Goal: Task Accomplishment & Management: Use online tool/utility

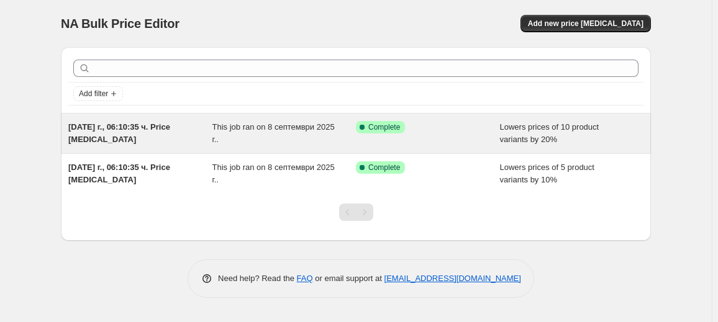
click at [425, 137] on div "Success Complete Complete" at bounding box center [428, 133] width 144 height 25
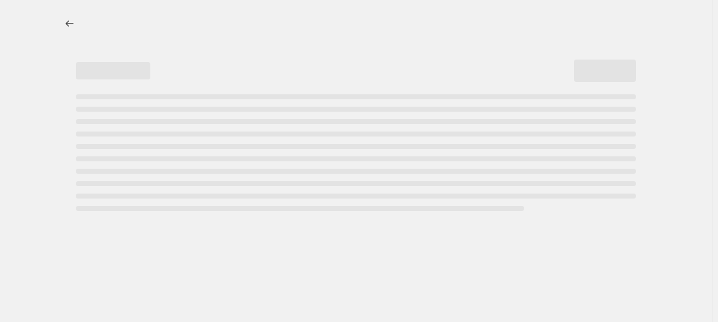
select select "percentage"
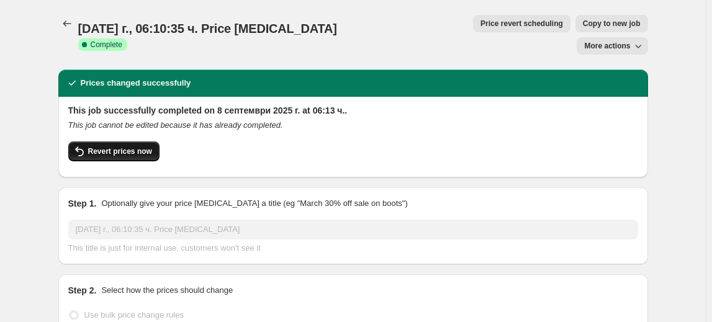
click at [126, 142] on button "Revert prices now" at bounding box center [113, 152] width 91 height 20
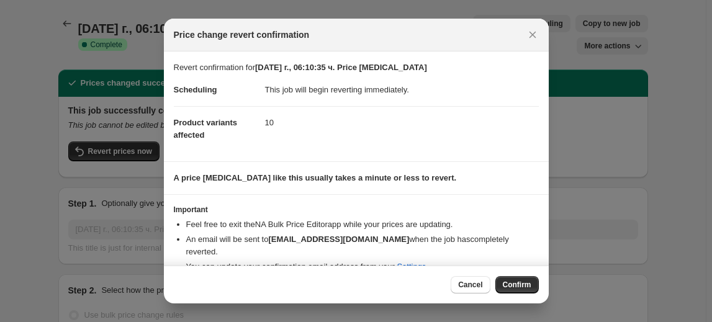
drag, startPoint x: 506, startPoint y: 288, endPoint x: 492, endPoint y: 279, distance: 15.9
click at [505, 288] on span "Confirm" at bounding box center [517, 285] width 29 height 10
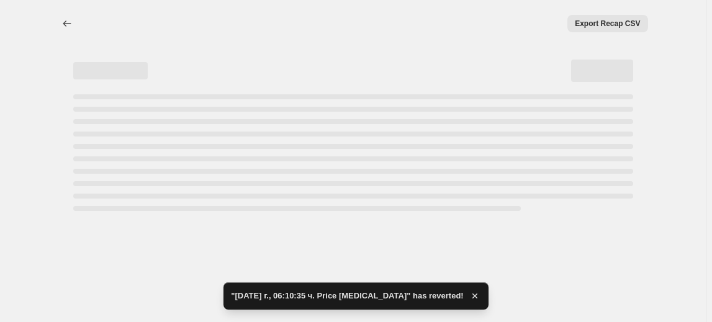
select select "percentage"
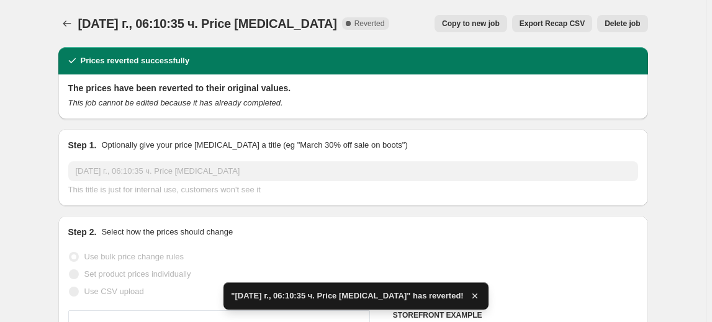
click at [620, 22] on span "Delete job" at bounding box center [622, 24] width 35 height 10
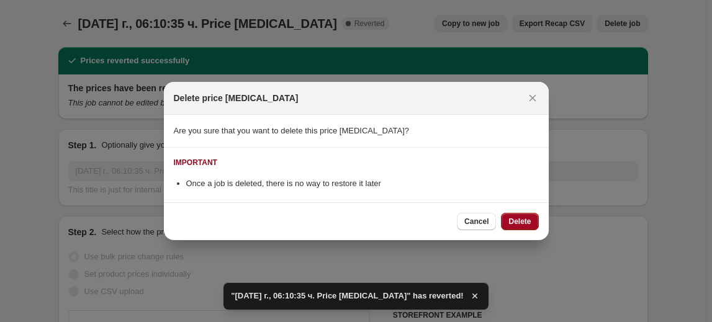
click at [523, 225] on span "Delete" at bounding box center [520, 222] width 22 height 10
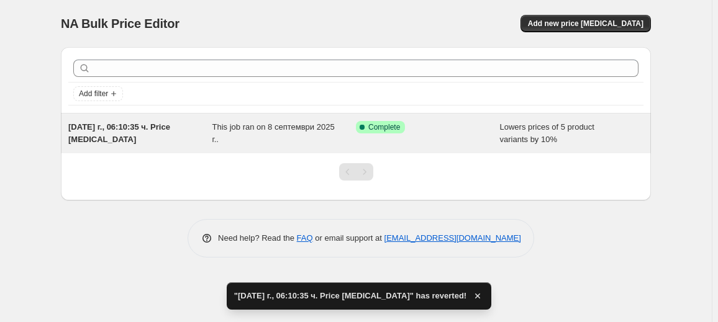
click at [359, 142] on div "Success Complete Complete" at bounding box center [428, 133] width 144 height 25
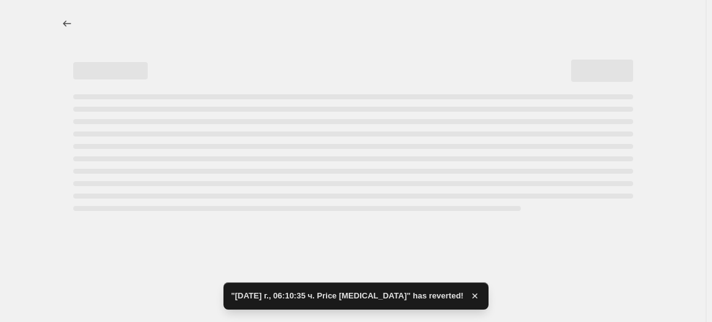
select select "percentage"
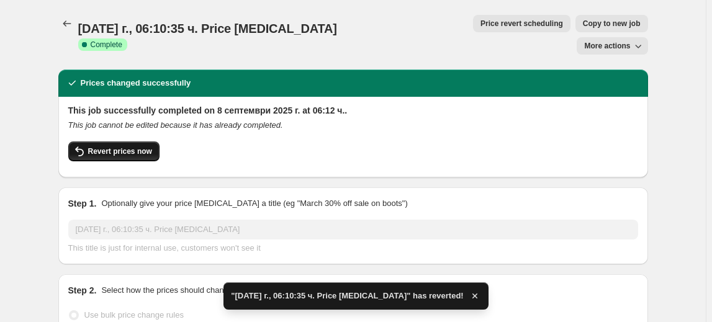
click at [145, 147] on span "Revert prices now" at bounding box center [120, 152] width 64 height 10
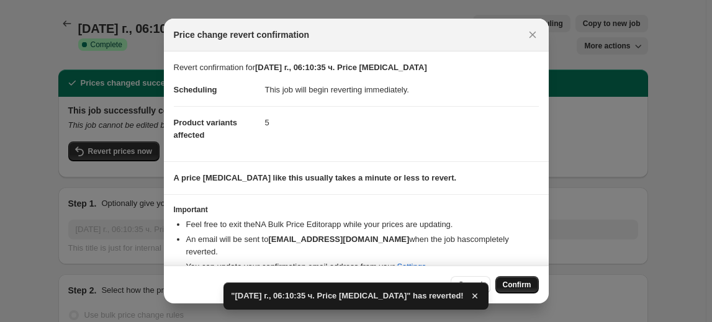
click at [514, 284] on span "Confirm" at bounding box center [517, 285] width 29 height 10
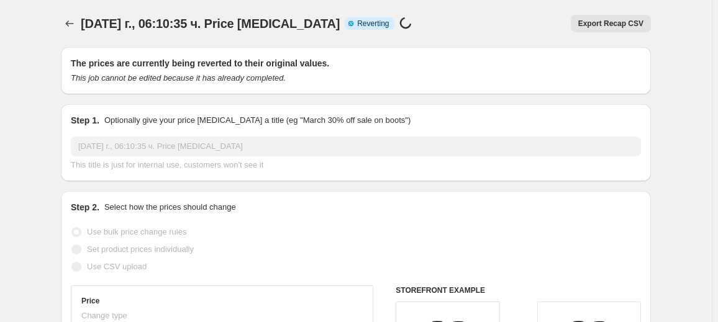
select select "percentage"
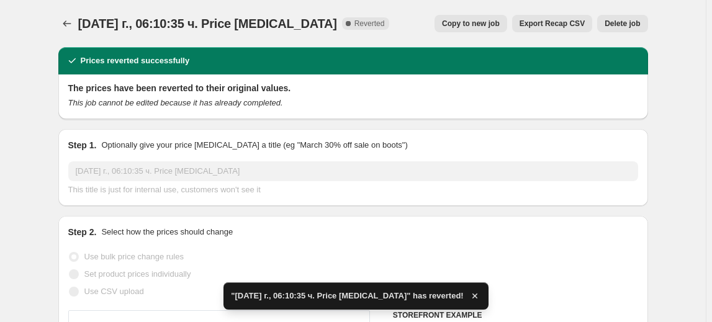
click at [631, 22] on span "Delete job" at bounding box center [622, 24] width 35 height 10
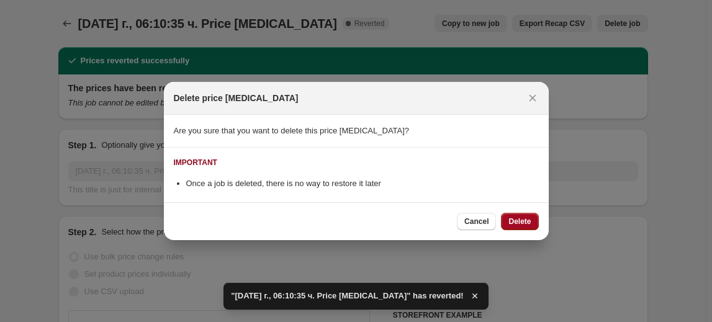
click at [521, 215] on button "Delete" at bounding box center [519, 221] width 37 height 17
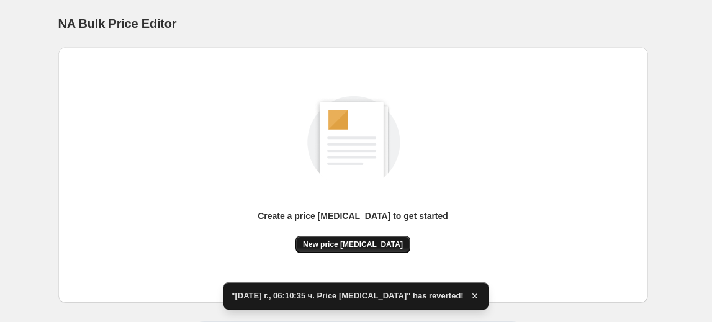
click at [346, 247] on span "New price change job" at bounding box center [353, 245] width 100 height 10
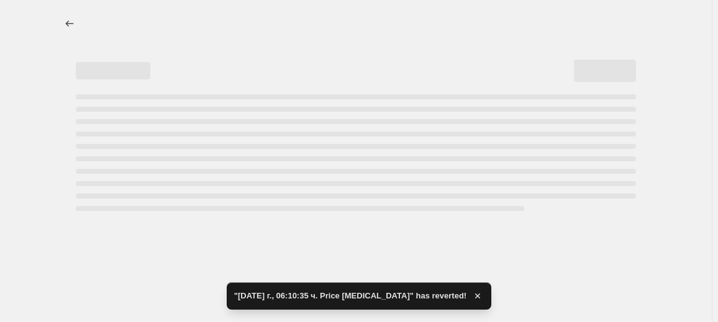
select select "percentage"
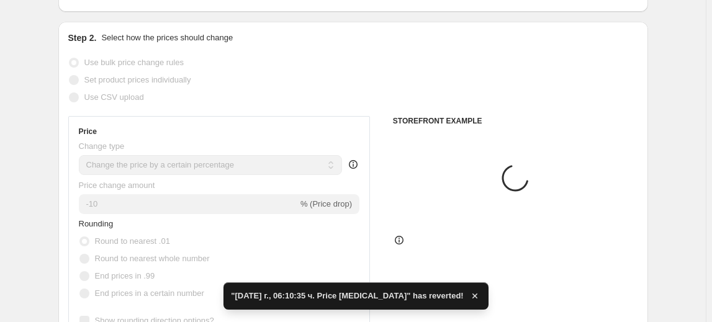
scroll to position [112, 0]
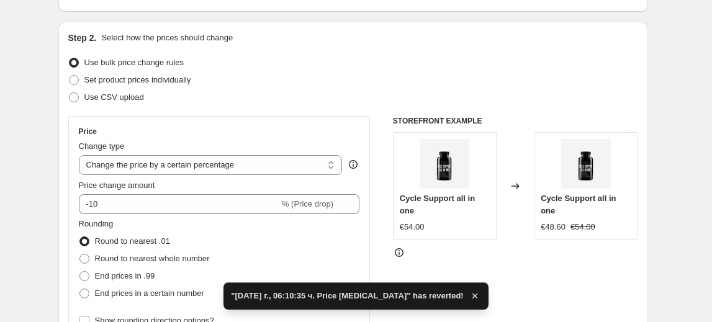
click at [102, 214] on div "Price Change type Change the price to a certain amount Change the price by a ce…" at bounding box center [219, 228] width 281 height 203
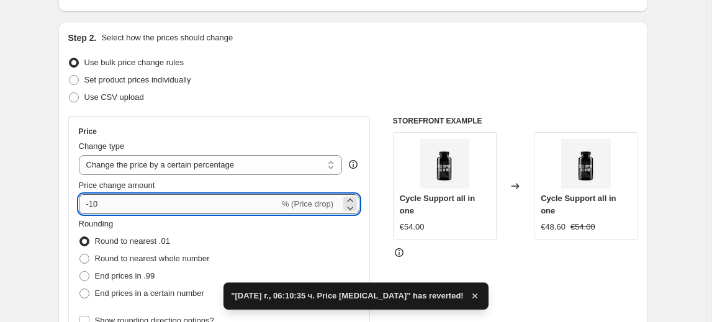
click at [95, 206] on input "-10" at bounding box center [179, 204] width 201 height 20
type input "-30"
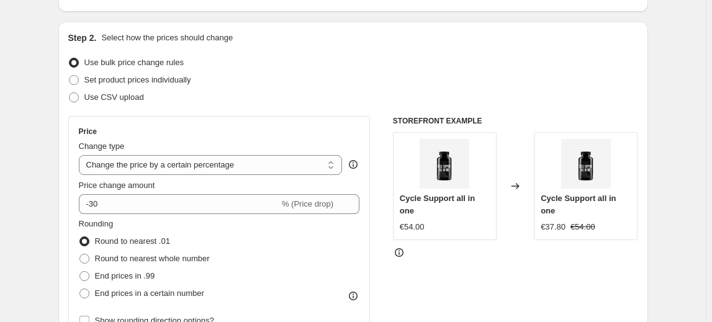
click at [148, 225] on fieldset "Rounding Round to nearest .01 Round to nearest whole number End prices in .99 E…" at bounding box center [144, 260] width 131 height 84
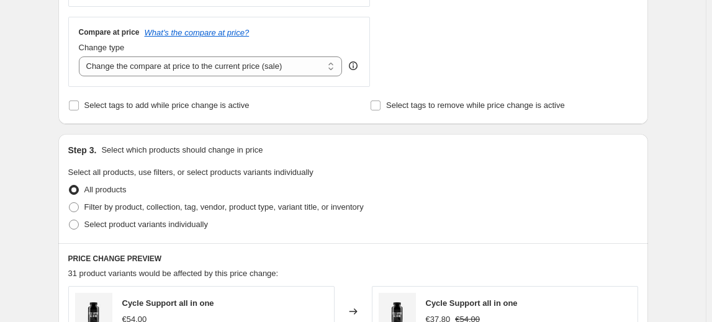
scroll to position [451, 0]
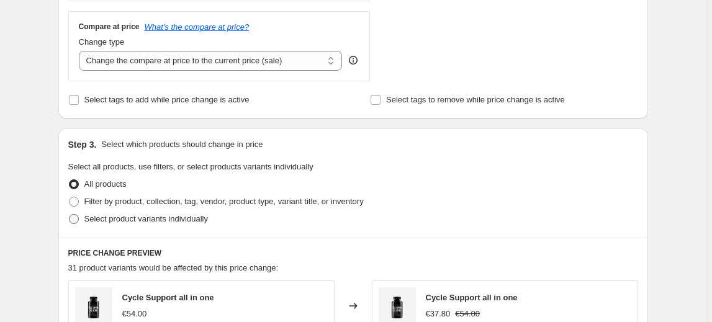
click at [132, 224] on span "Select product variants individually" at bounding box center [146, 219] width 124 height 12
click at [70, 215] on input "Select product variants individually" at bounding box center [69, 214] width 1 height 1
radio input "true"
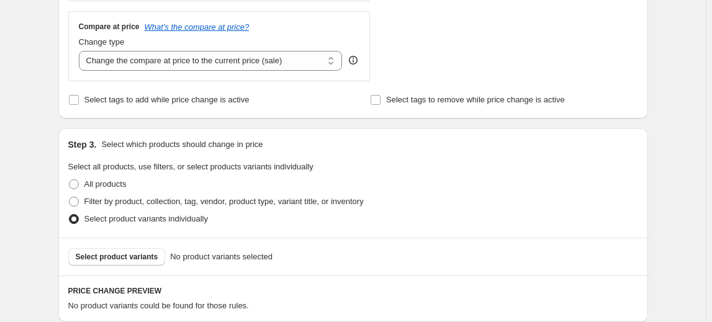
click at [112, 253] on span "Select product variants" at bounding box center [117, 257] width 83 height 10
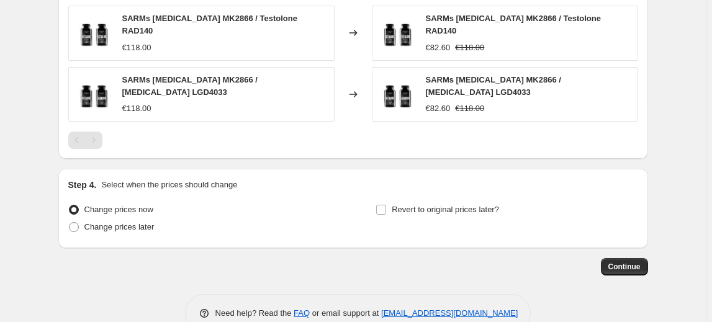
scroll to position [954, 0]
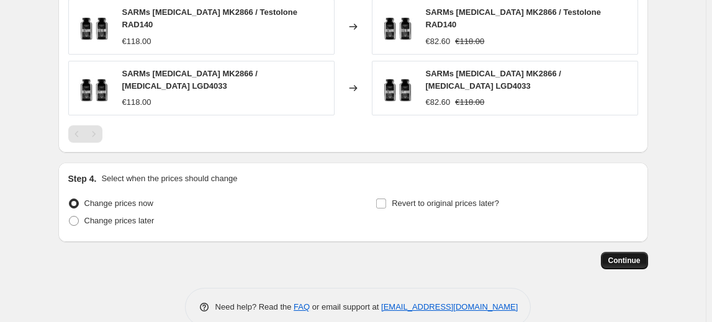
click at [617, 256] on span "Continue" at bounding box center [625, 261] width 32 height 10
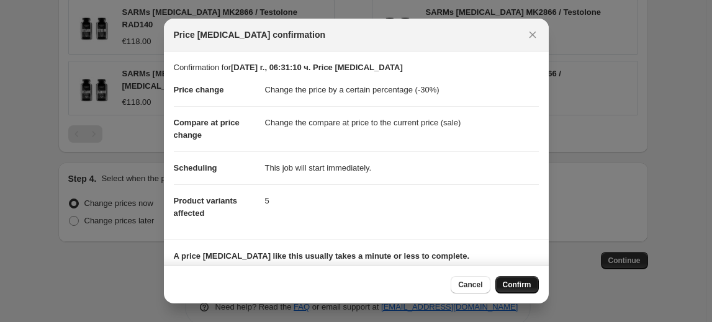
click at [527, 277] on button "Confirm" at bounding box center [517, 284] width 43 height 17
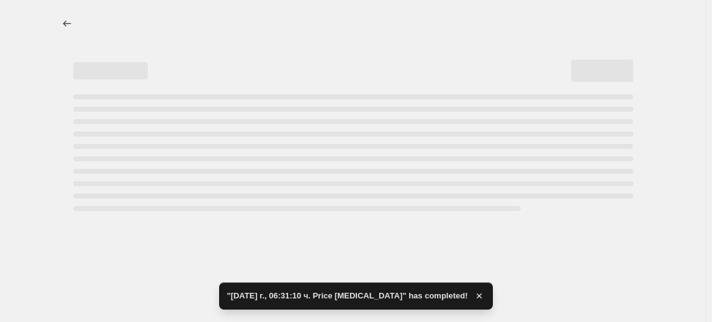
select select "percentage"
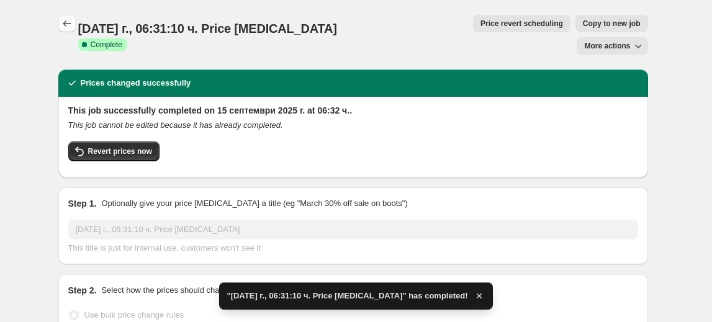
click at [70, 24] on icon "Price change jobs" at bounding box center [67, 23] width 12 height 12
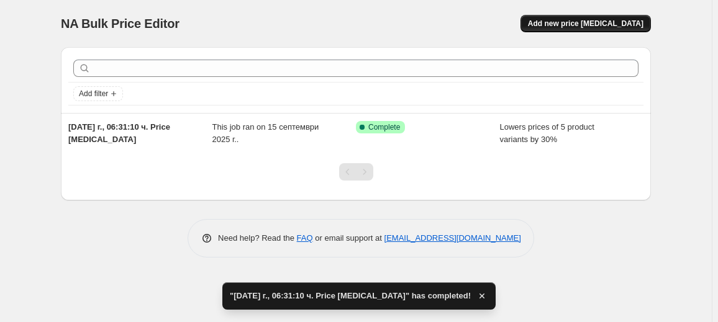
click at [578, 22] on span "Add new price change job" at bounding box center [586, 24] width 116 height 10
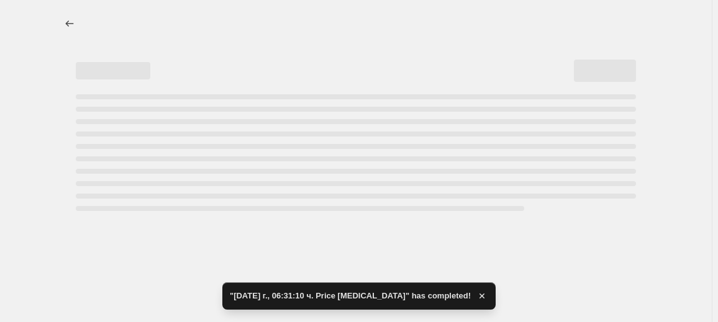
select select "percentage"
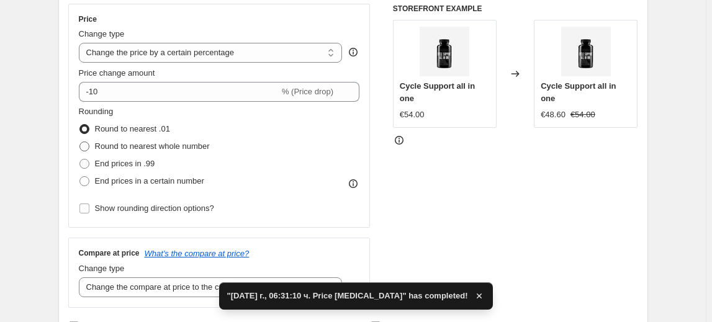
scroll to position [225, 0]
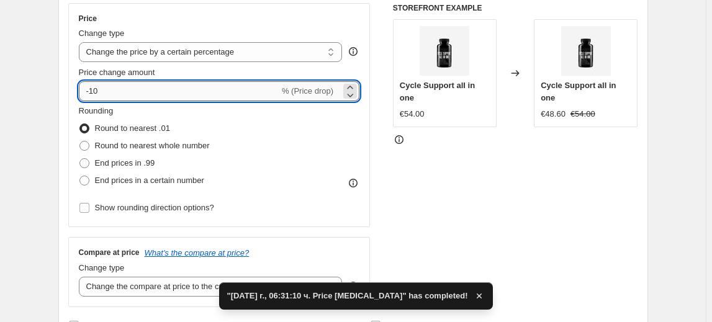
click at [90, 81] on input "-10" at bounding box center [179, 91] width 201 height 20
click at [95, 88] on input "-10" at bounding box center [179, 91] width 201 height 20
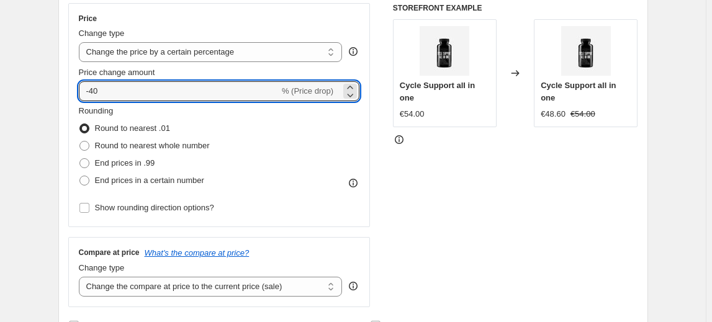
type input "-40"
click at [217, 107] on div "Rounding Round to nearest .01 Round to nearest whole number End prices in .99 E…" at bounding box center [219, 147] width 281 height 84
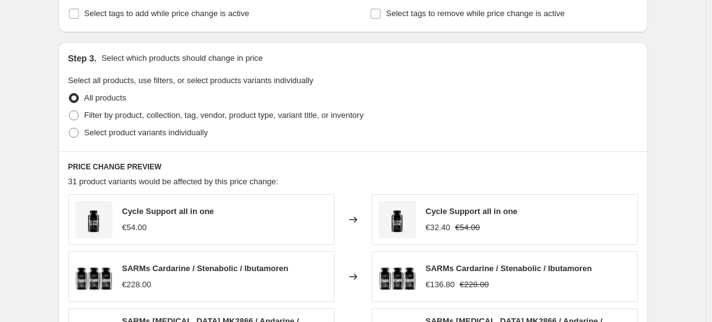
scroll to position [564, 0]
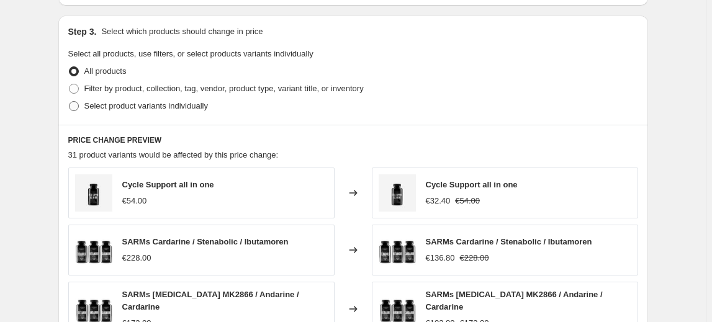
click at [178, 102] on span "Select product variants individually" at bounding box center [146, 105] width 124 height 9
click at [70, 102] on input "Select product variants individually" at bounding box center [69, 101] width 1 height 1
radio input "true"
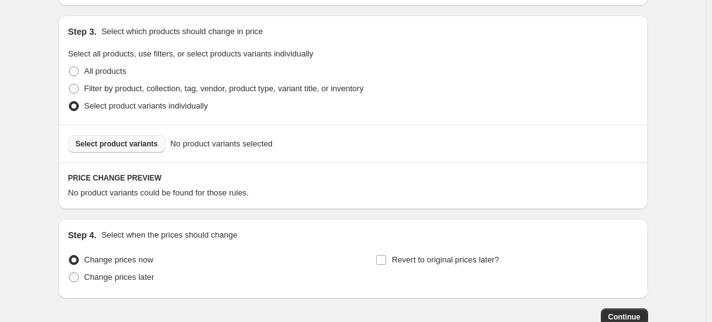
click at [138, 147] on span "Select product variants" at bounding box center [117, 144] width 83 height 10
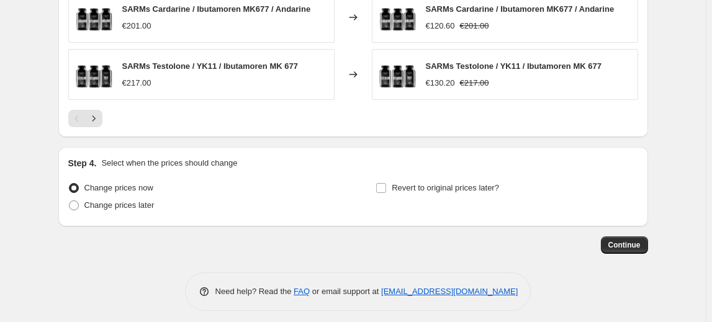
scroll to position [954, 0]
click at [628, 241] on span "Continue" at bounding box center [625, 245] width 32 height 10
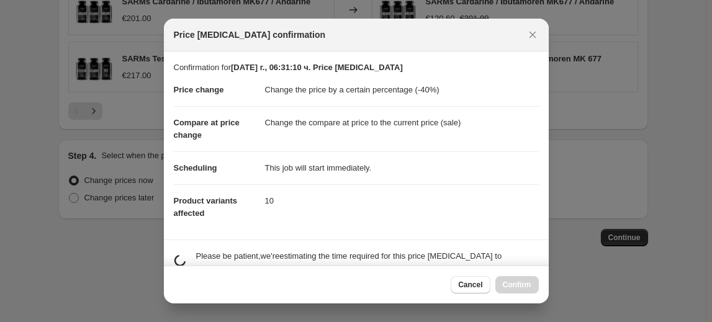
scroll to position [0, 0]
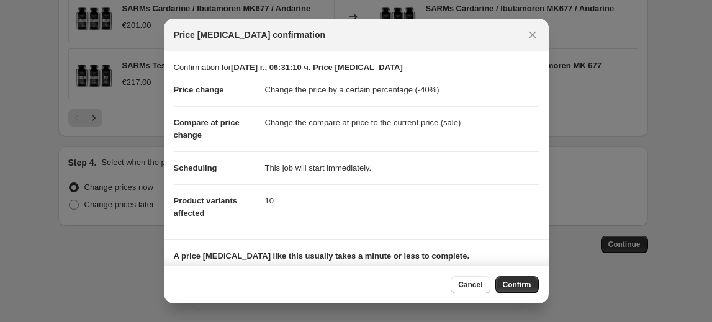
click at [519, 281] on span "Confirm" at bounding box center [517, 285] width 29 height 10
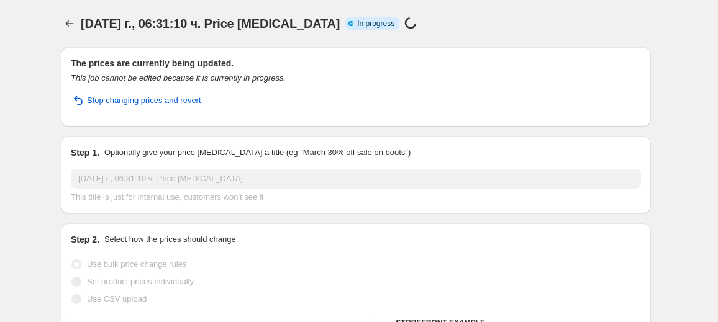
select select "percentage"
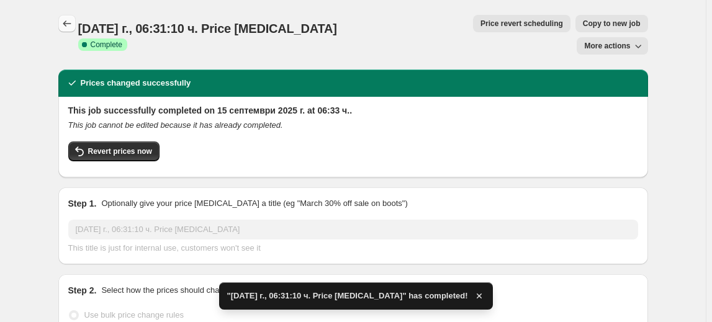
click at [76, 24] on button "Price change jobs" at bounding box center [66, 23] width 17 height 17
